Goal: Communication & Community: Answer question/provide support

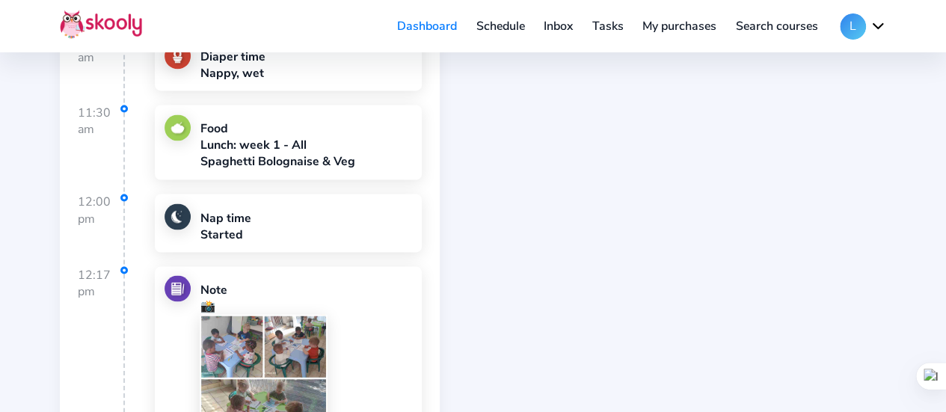
scroll to position [1347, 0]
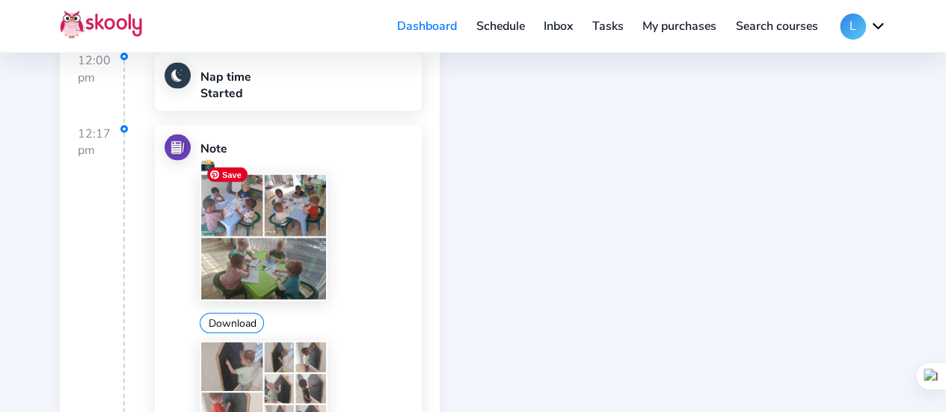
click at [254, 249] on img at bounding box center [263, 236] width 127 height 127
click at [227, 313] on button "Download" at bounding box center [232, 323] width 64 height 20
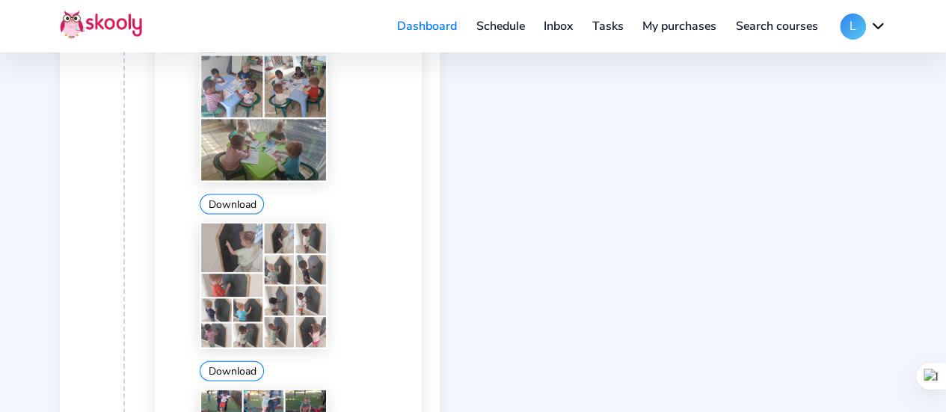
scroll to position [1496, 0]
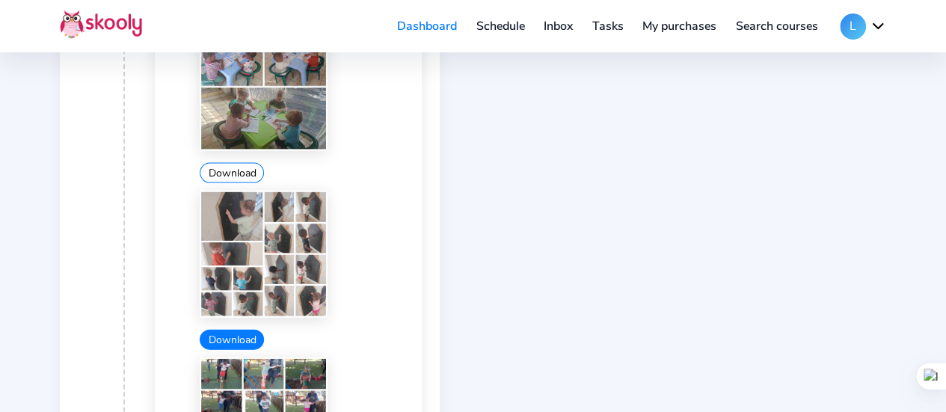
click at [236, 331] on button "Download" at bounding box center [232, 340] width 64 height 20
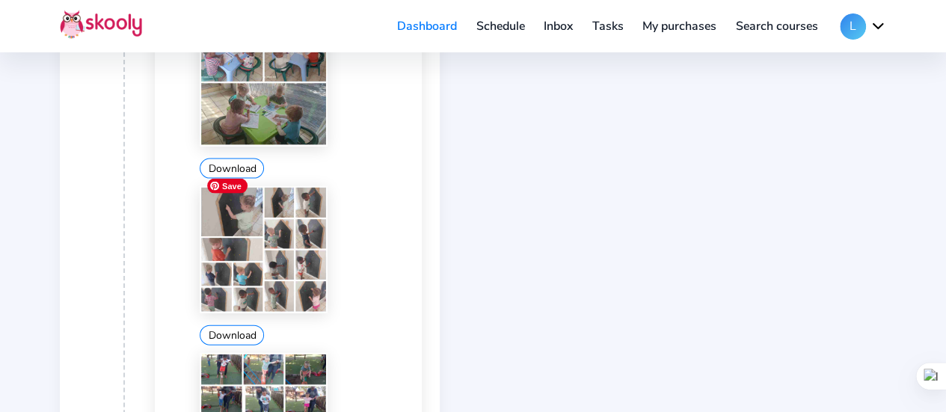
scroll to position [1721, 0]
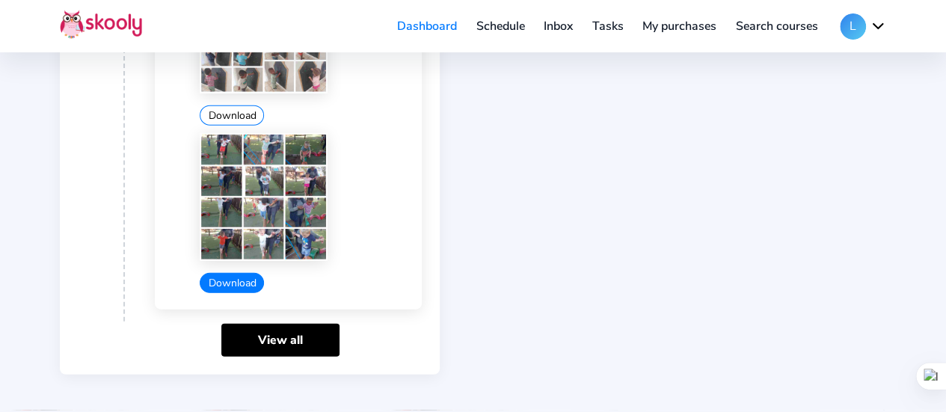
click at [233, 273] on button "Download" at bounding box center [232, 283] width 64 height 20
drag, startPoint x: 546, startPoint y: 221, endPoint x: 527, endPoint y: 214, distance: 20.1
click at [563, 32] on link "Inbox" at bounding box center [558, 26] width 49 height 24
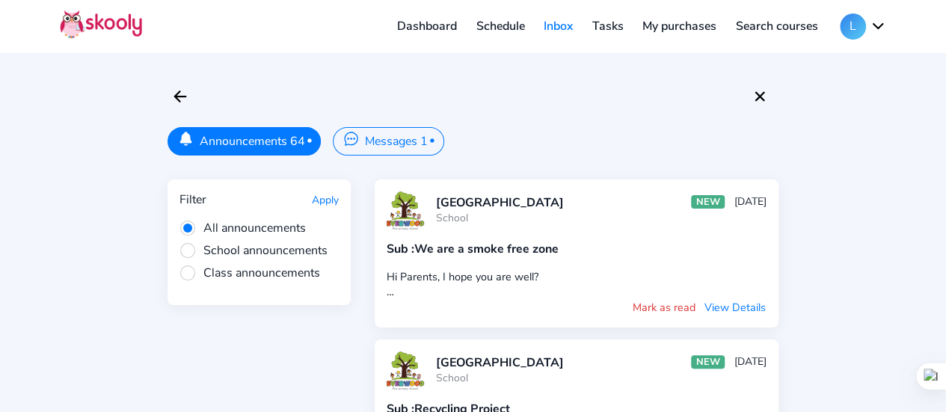
click at [377, 141] on button "Messages 1 •" at bounding box center [388, 141] width 111 height 28
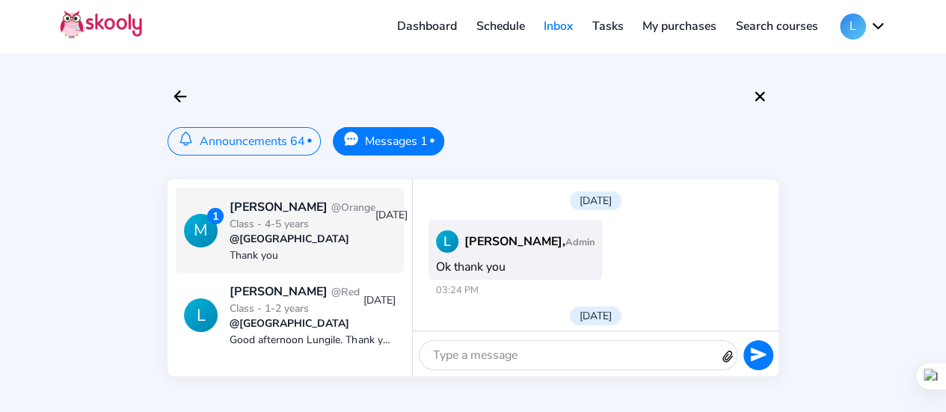
click at [297, 245] on div "@[GEOGRAPHIC_DATA]" at bounding box center [319, 239] width 178 height 14
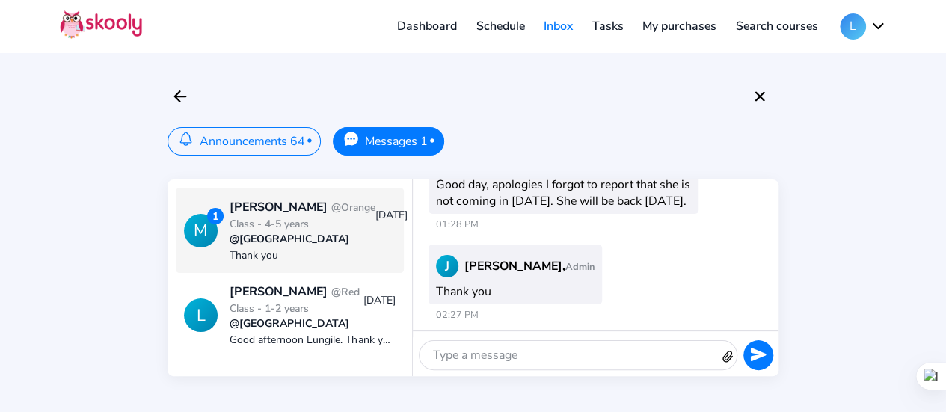
scroll to position [1002, 0]
click at [501, 354] on div at bounding box center [570, 355] width 300 height 28
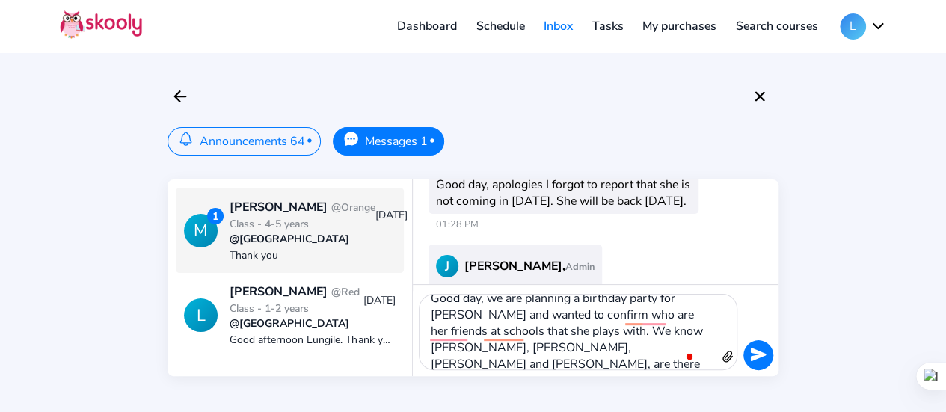
scroll to position [27, 0]
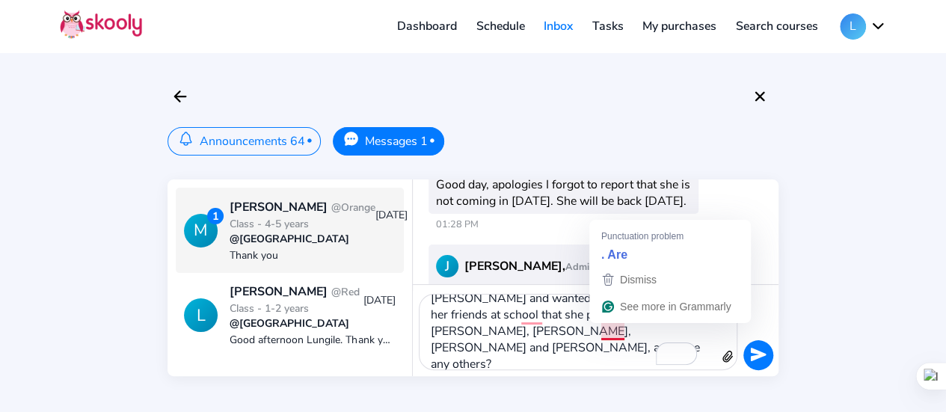
click at [572, 352] on div "Good day, we are planning a birthday party for [PERSON_NAME] and wanted to conf…" at bounding box center [570, 332] width 300 height 75
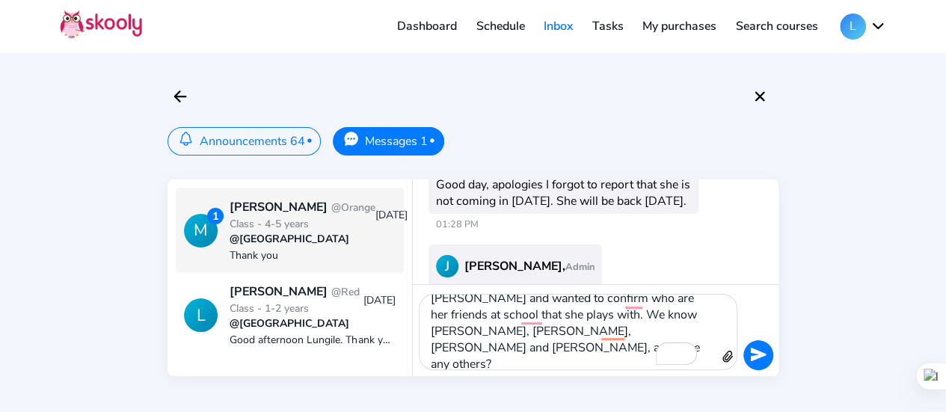
click at [762, 353] on icon "send" at bounding box center [758, 354] width 16 height 13
click at [753, 363] on button at bounding box center [759, 355] width 30 height 30
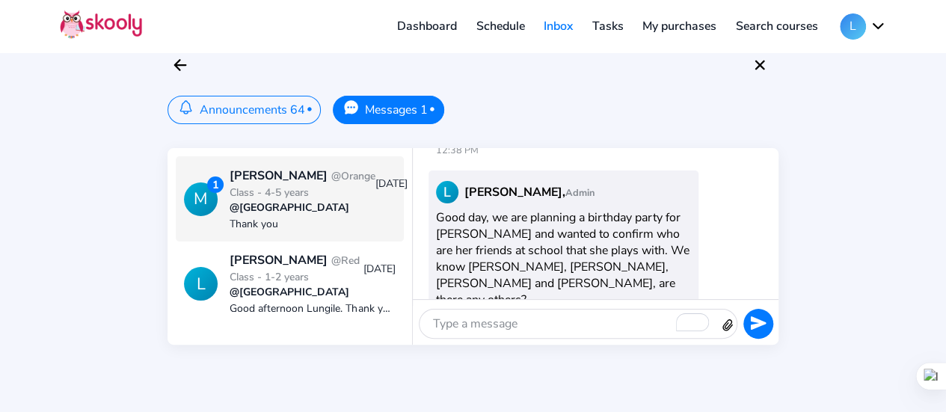
scroll to position [75, 0]
